Goal: Navigation & Orientation: Find specific page/section

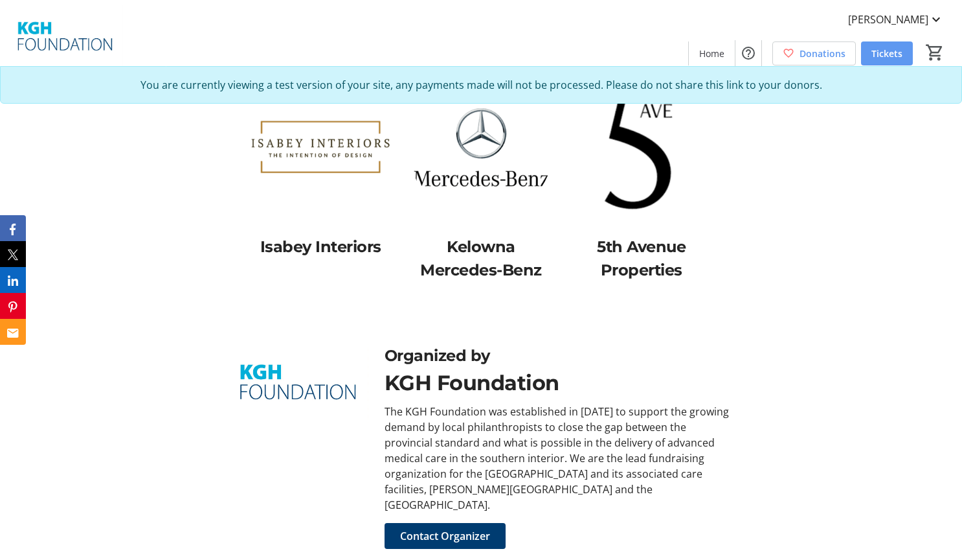
scroll to position [905, 0]
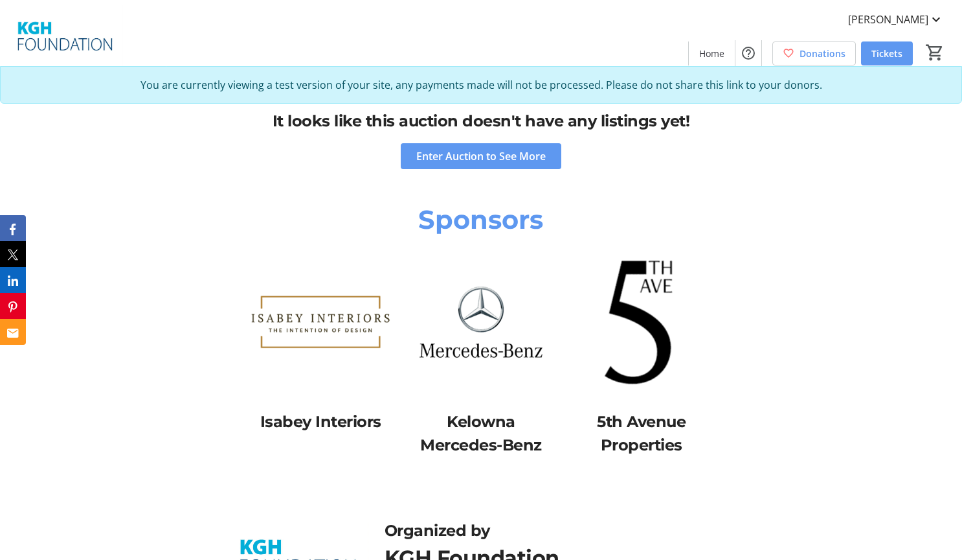
scroll to position [710, 0]
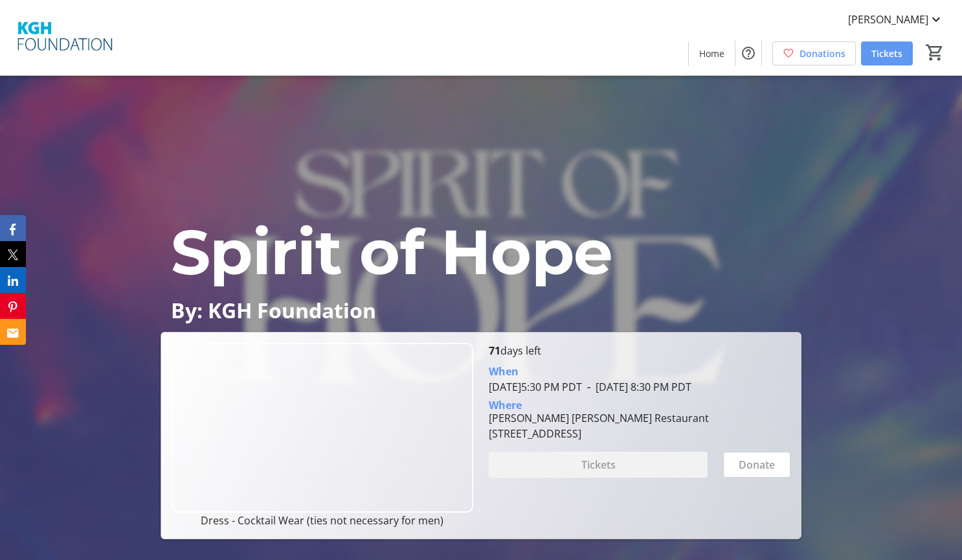
click at [109, 524] on div "Spirit of Hope By: KGH Foundation Spirit of Hope By: KGH Foundation Dress - Coc…" at bounding box center [481, 307] width 962 height 463
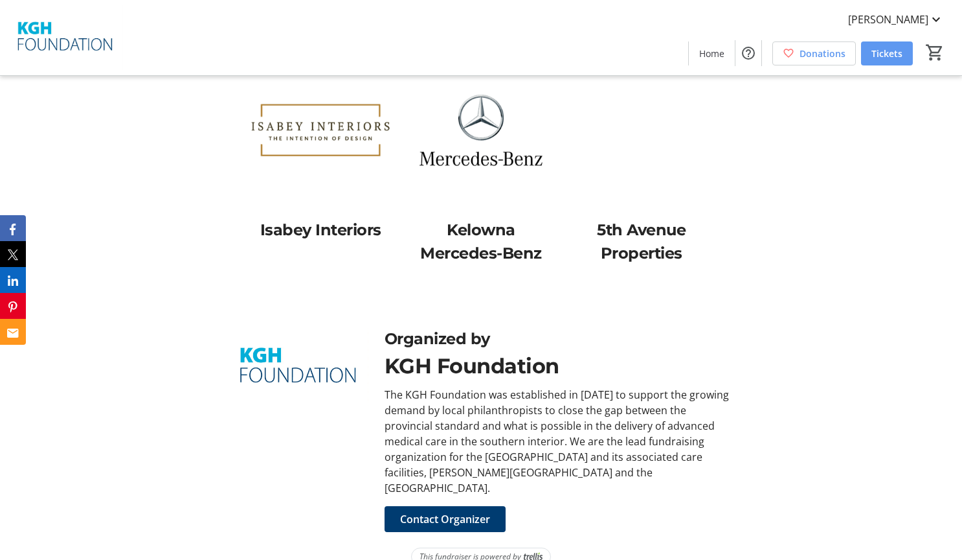
scroll to position [1149, 0]
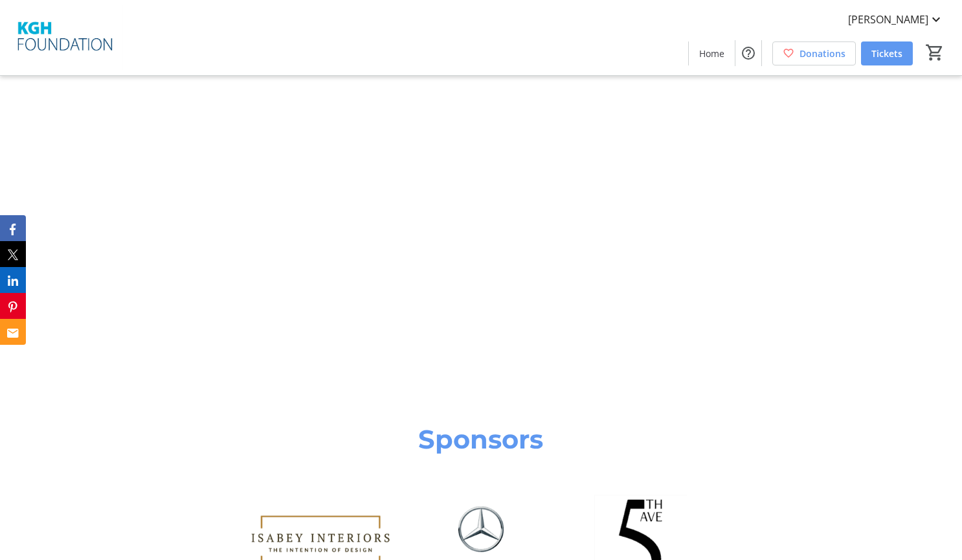
scroll to position [777, 0]
